Goal: Task Accomplishment & Management: Complete application form

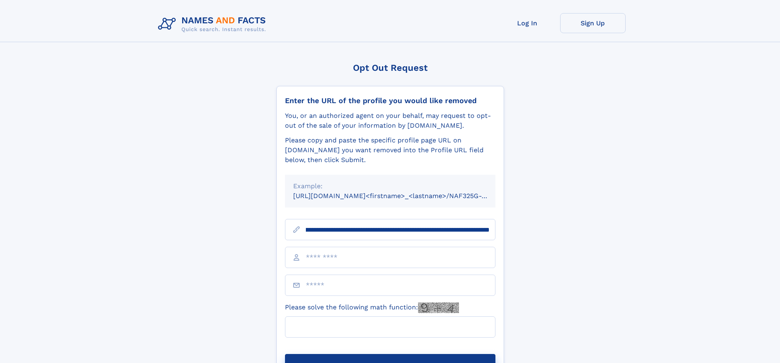
scroll to position [0, 111]
type input "**********"
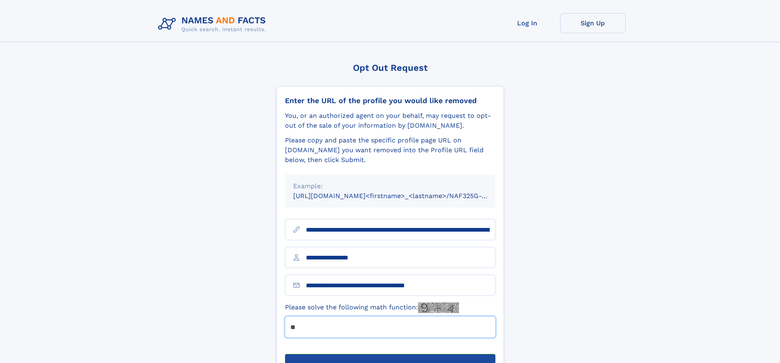
type input "**"
click at [390, 354] on button "Submit Opt Out Request" at bounding box center [390, 367] width 210 height 26
